Goal: Task Accomplishment & Management: Complete application form

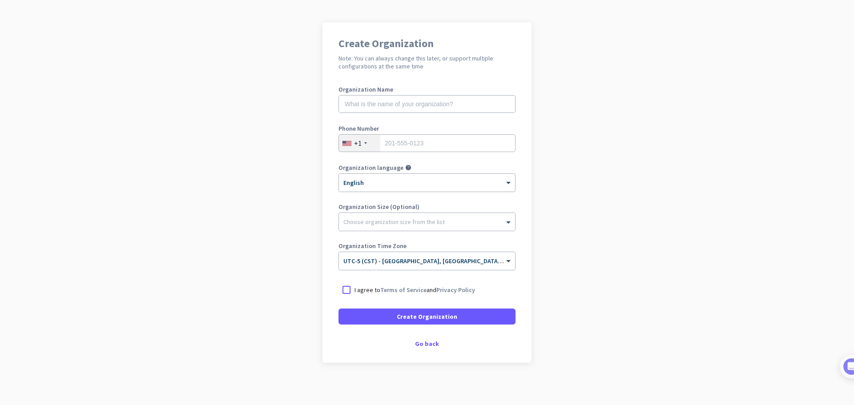
scroll to position [52, 0]
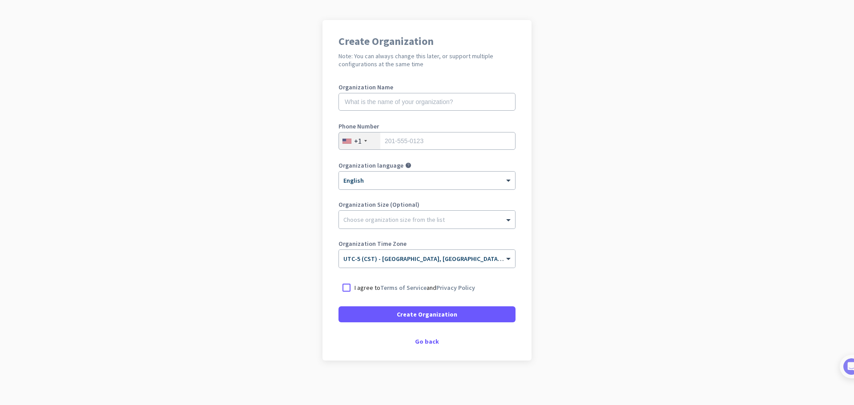
click at [437, 351] on div "Create Organization Note: You can always change this later, or support multiple…" at bounding box center [426, 190] width 209 height 341
click at [425, 341] on div "Go back" at bounding box center [426, 341] width 177 height 6
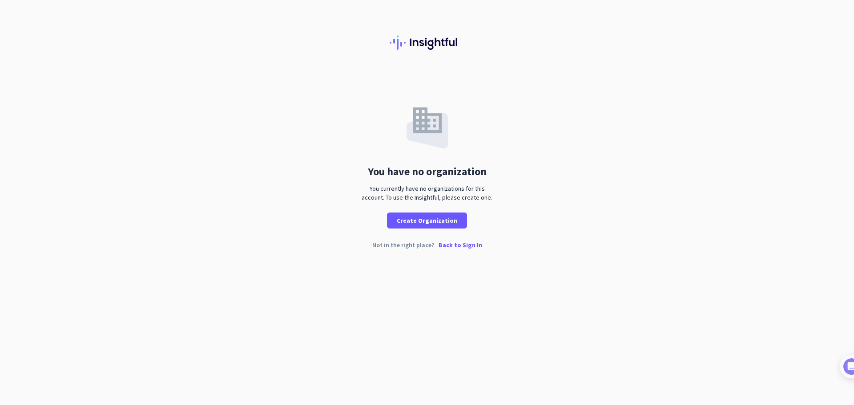
click at [482, 121] on div "You have no organization You currently have no organizations for this account. …" at bounding box center [427, 165] width 138 height 125
